Goal: Task Accomplishment & Management: Manage account settings

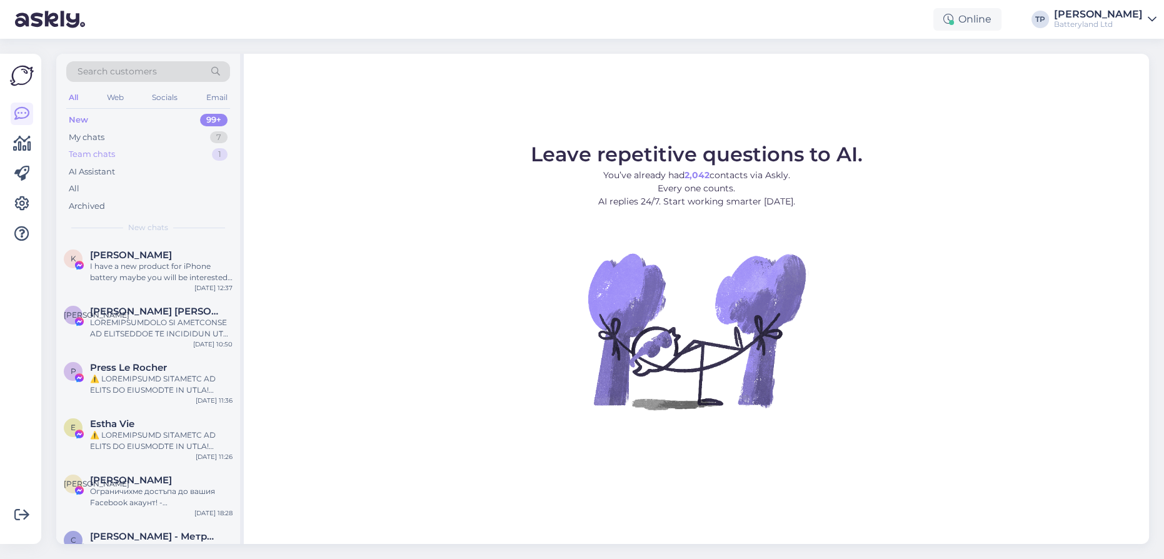
click at [96, 148] on div "Team chats" at bounding box center [92, 154] width 46 height 13
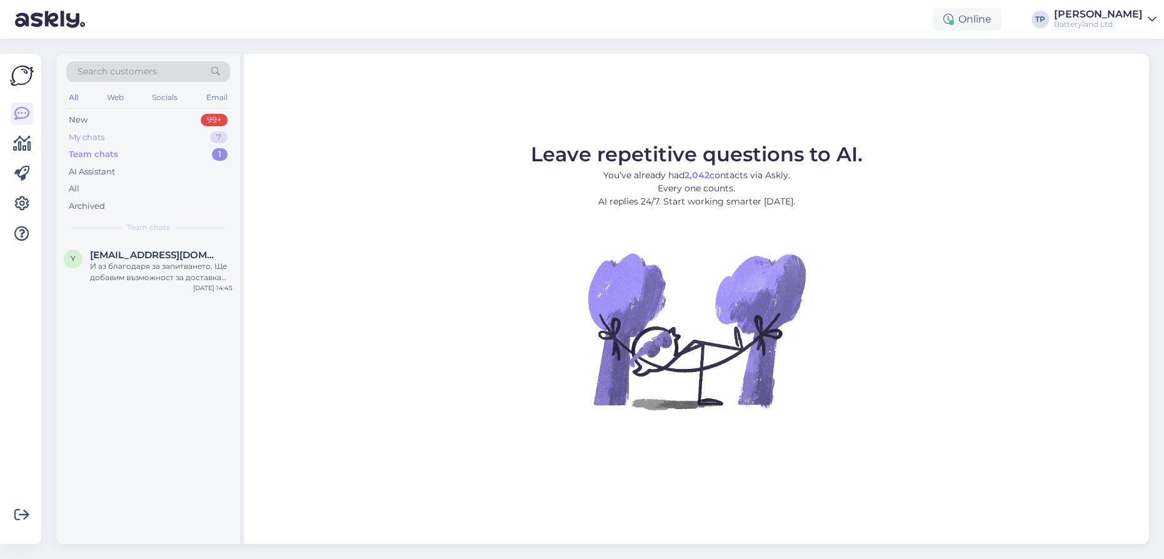
click at [109, 134] on div "My chats 7" at bounding box center [148, 138] width 164 height 18
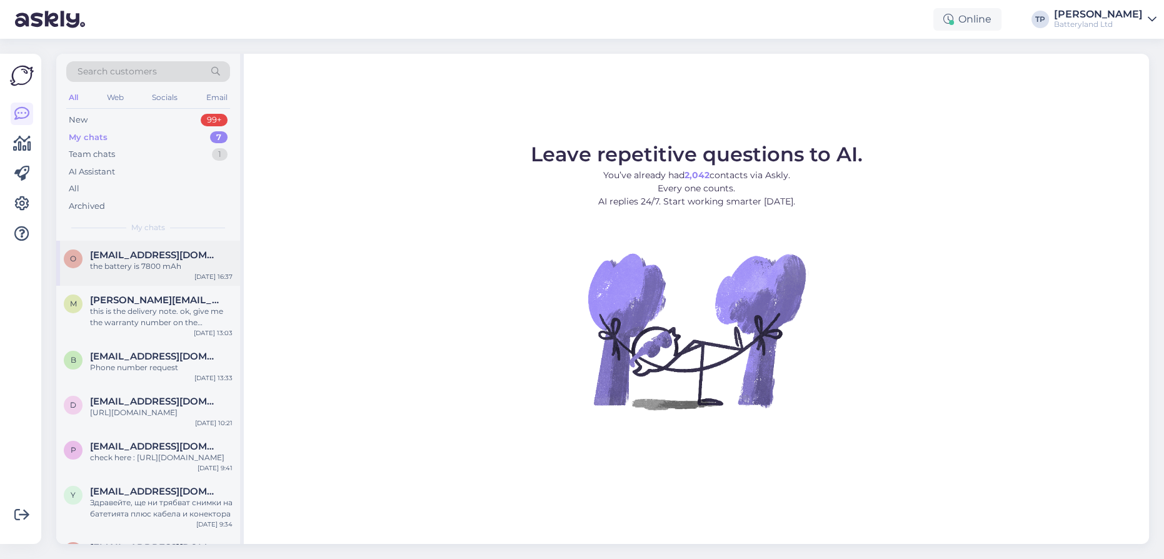
click at [123, 255] on span "[EMAIL_ADDRESS][DOMAIN_NAME]" at bounding box center [155, 255] width 130 height 11
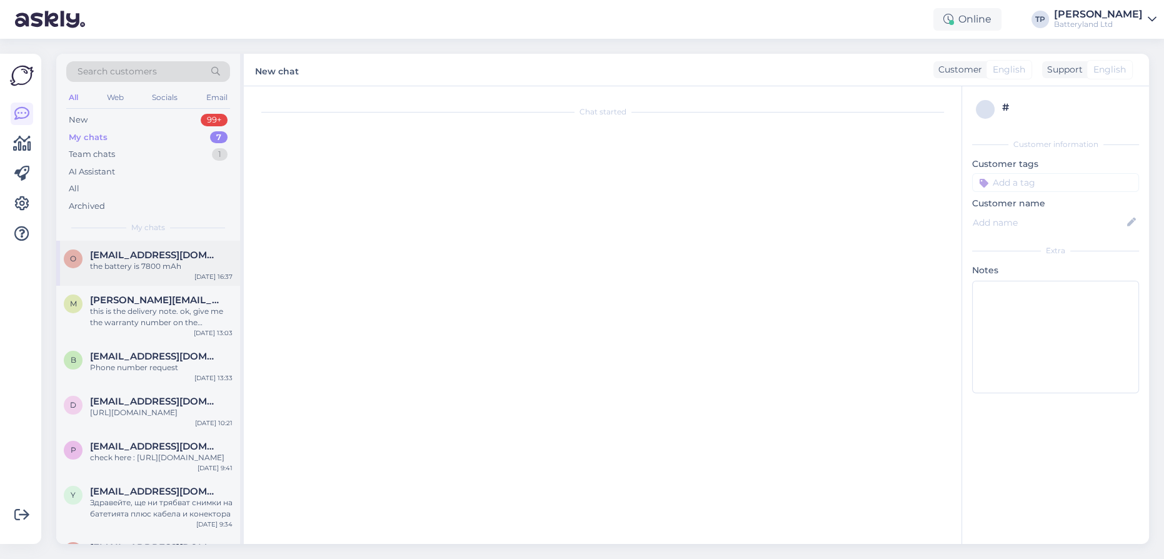
scroll to position [404, 0]
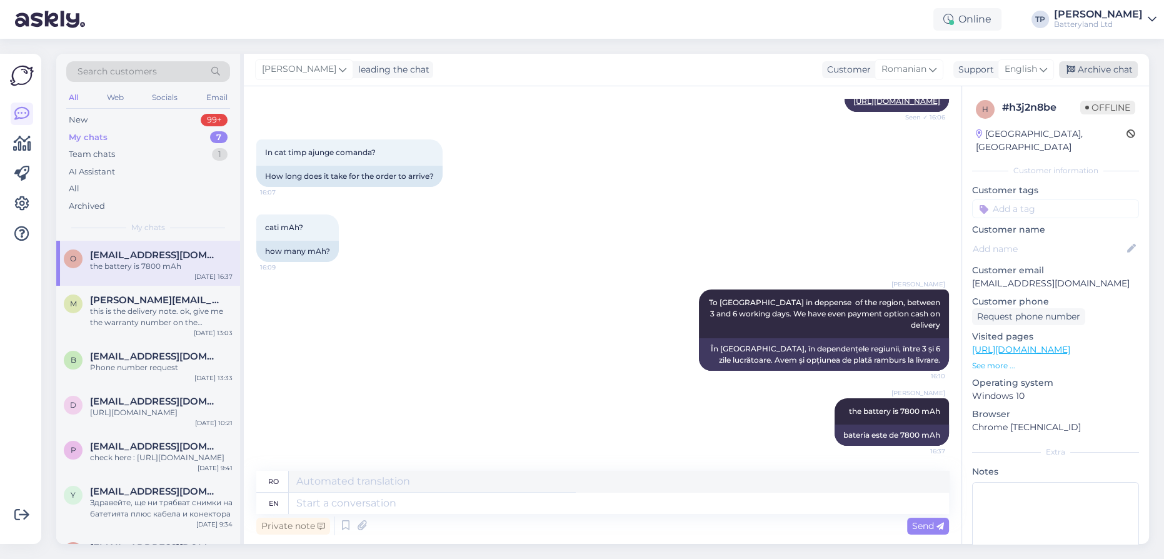
drag, startPoint x: 1084, startPoint y: 66, endPoint x: 812, endPoint y: 76, distance: 272.8
click at [1085, 66] on div "Archive chat" at bounding box center [1098, 69] width 79 height 17
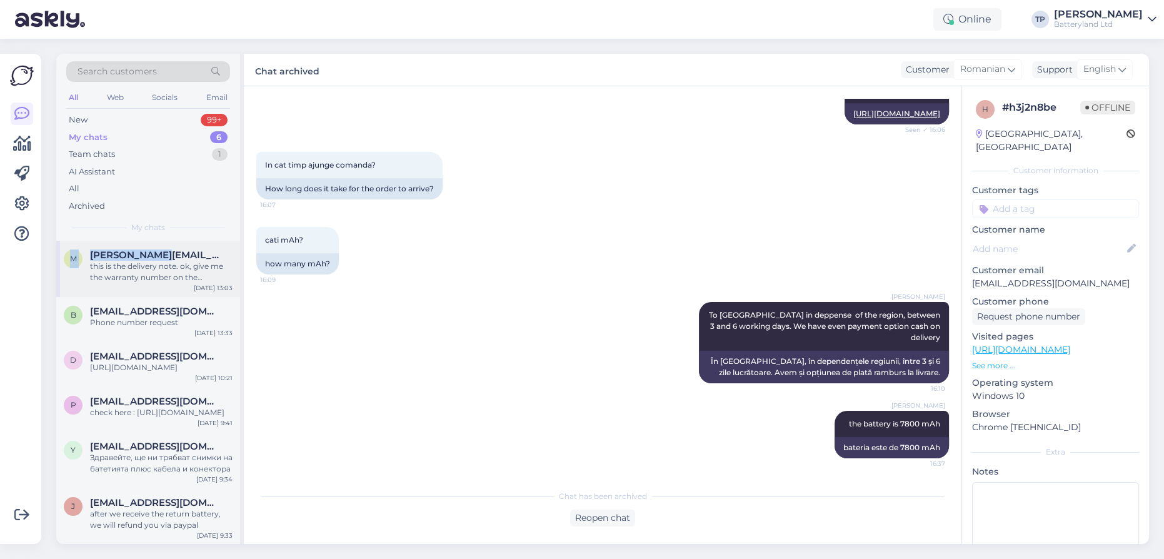
click at [160, 241] on div "Search customers All Web Socials Email New 99+ My chats 6 Team chats 1 AI Assis…" at bounding box center [150, 299] width 188 height 490
click at [152, 297] on div "b [EMAIL_ADDRESS][DOMAIN_NAME] Phone number request [DATE] 13:33" at bounding box center [148, 319] width 184 height 45
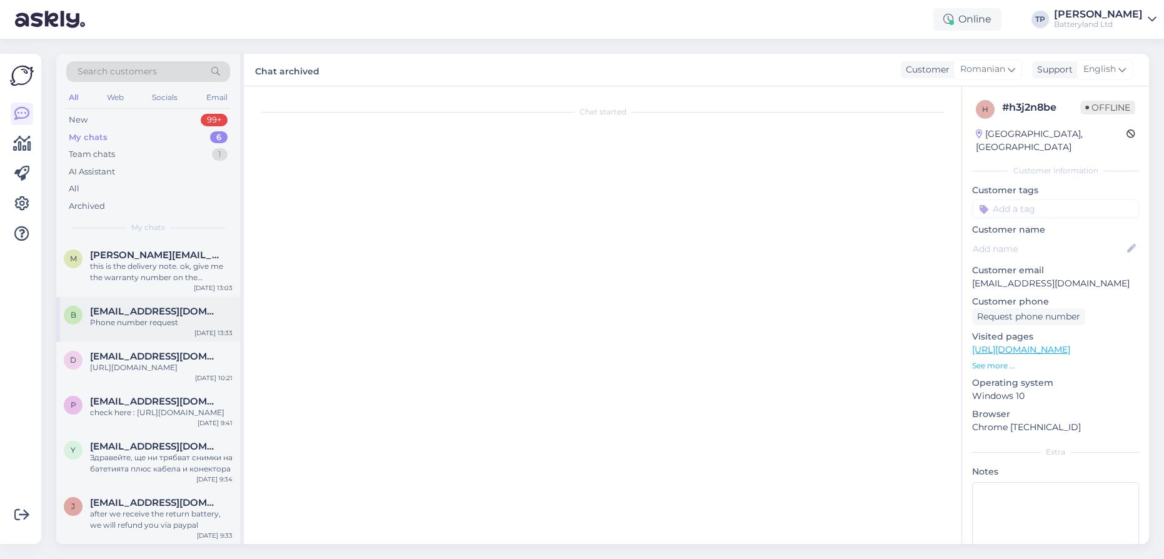
scroll to position [0, 0]
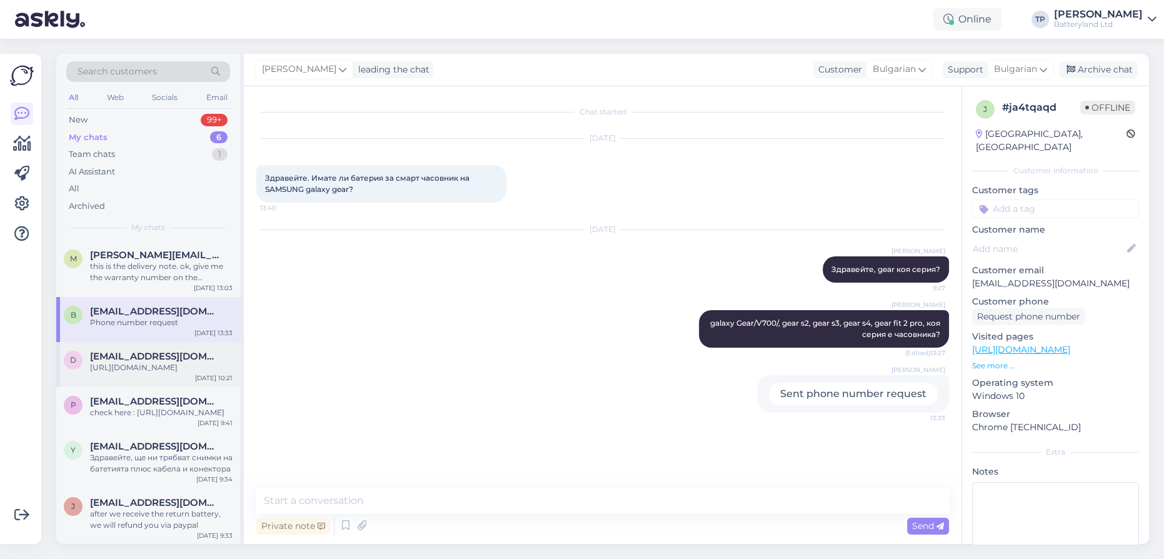
click at [143, 351] on span "[EMAIL_ADDRESS][DOMAIN_NAME]" at bounding box center [155, 356] width 130 height 11
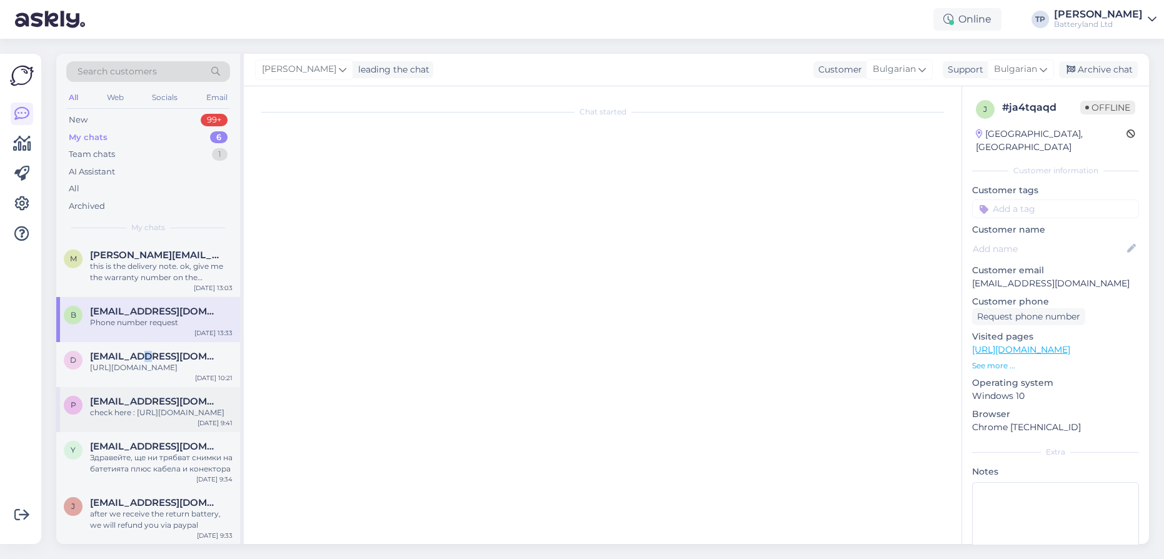
scroll to position [478, 0]
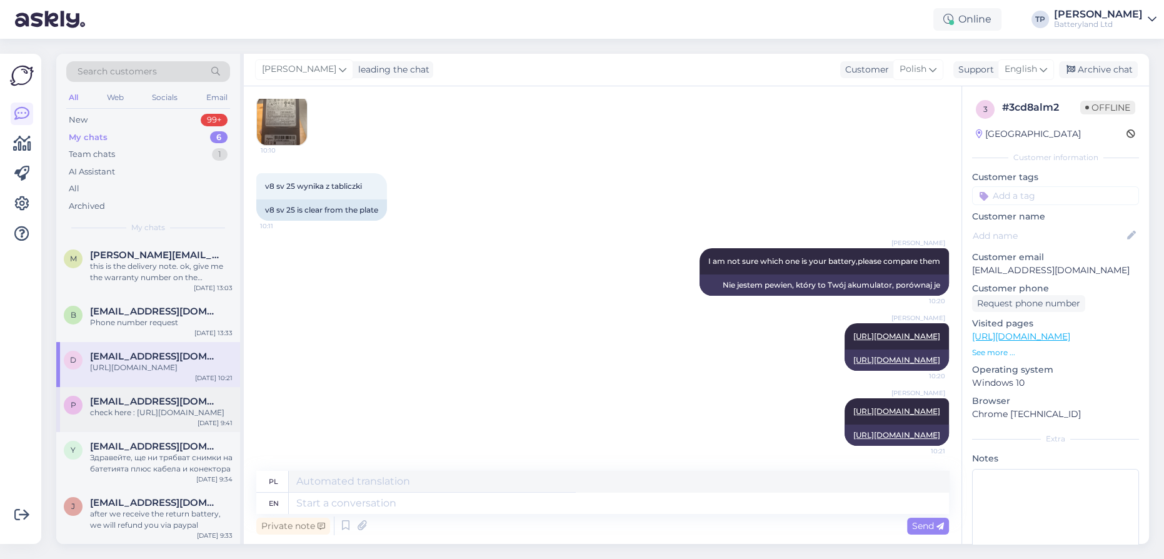
click at [127, 396] on span "[EMAIL_ADDRESS][DOMAIN_NAME]" at bounding box center [155, 401] width 130 height 11
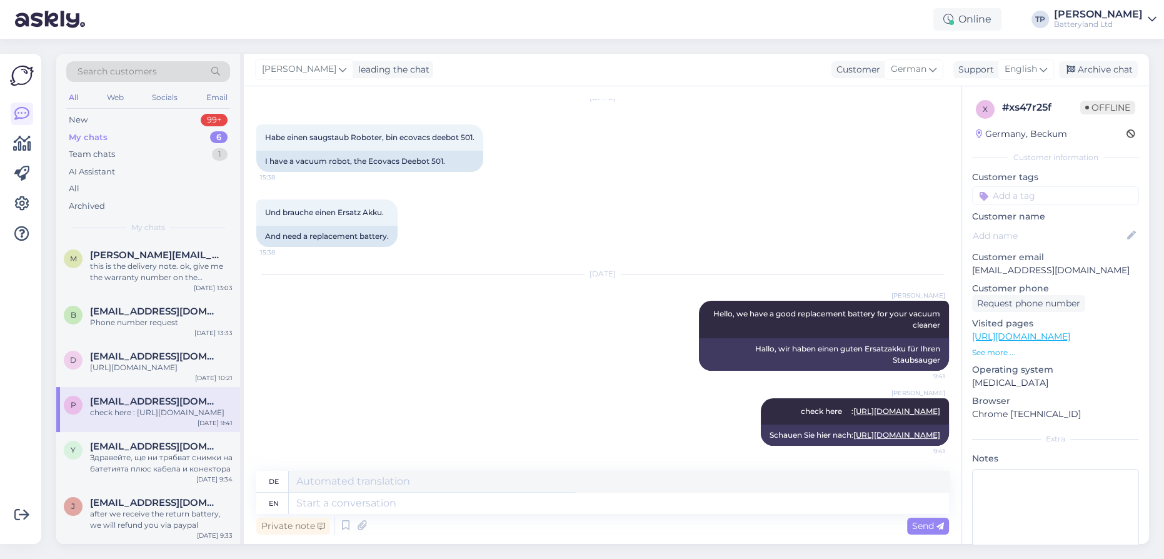
scroll to position [85, 0]
click at [118, 441] on div "[EMAIL_ADDRESS][DOMAIN_NAME] Здравейте, ще ни трябват снимки на батетията плюс …" at bounding box center [161, 458] width 143 height 34
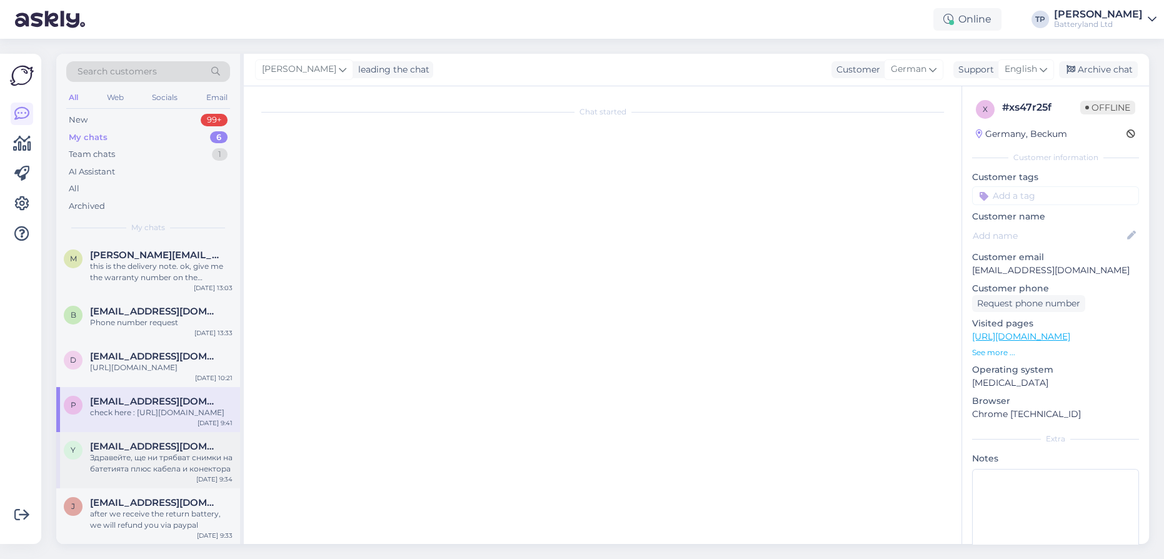
scroll to position [0, 0]
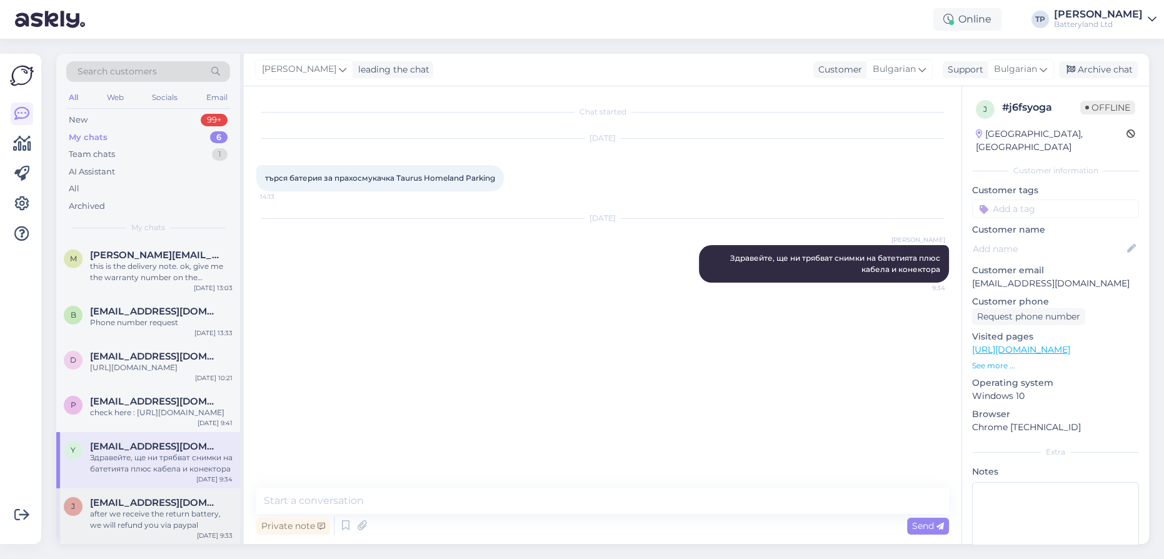
click at [106, 497] on div "[EMAIL_ADDRESS][DOMAIN_NAME] after we receive the return battery, we will refun…" at bounding box center [161, 514] width 143 height 34
